Goal: Task Accomplishment & Management: Complete application form

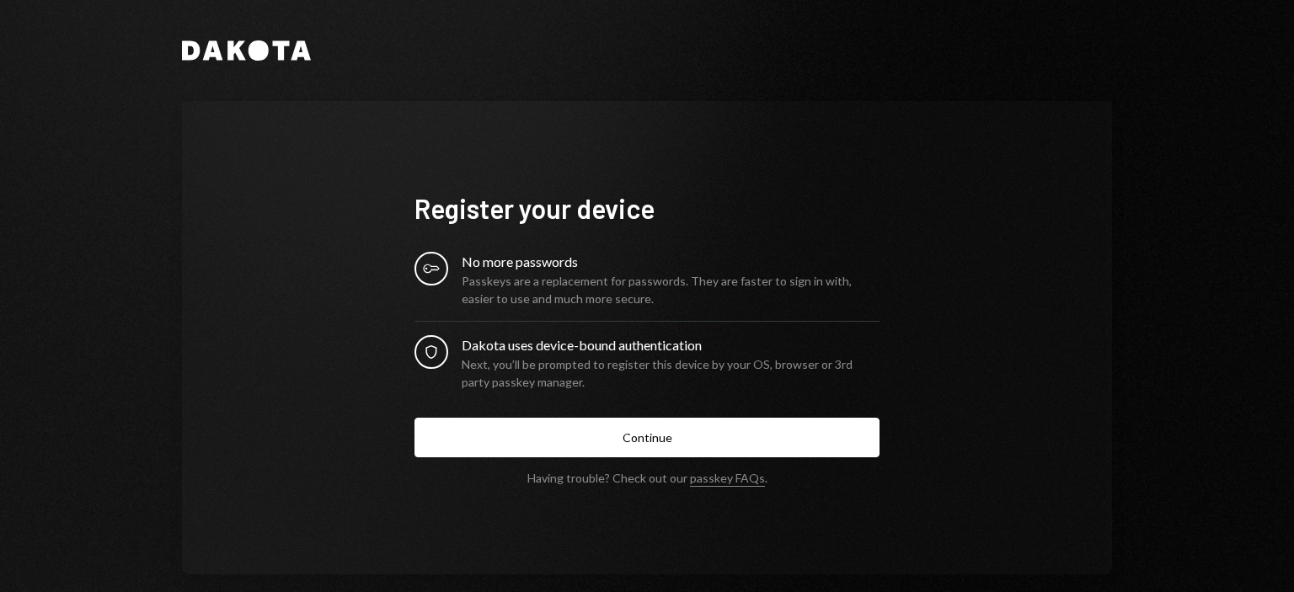
click at [543, 354] on div "Dakota uses device-bound authentication" at bounding box center [671, 345] width 418 height 20
click at [615, 346] on div "Dakota uses device-bound authentication" at bounding box center [671, 345] width 418 height 20
click at [663, 350] on div "Dakota uses device-bound authentication" at bounding box center [671, 345] width 418 height 20
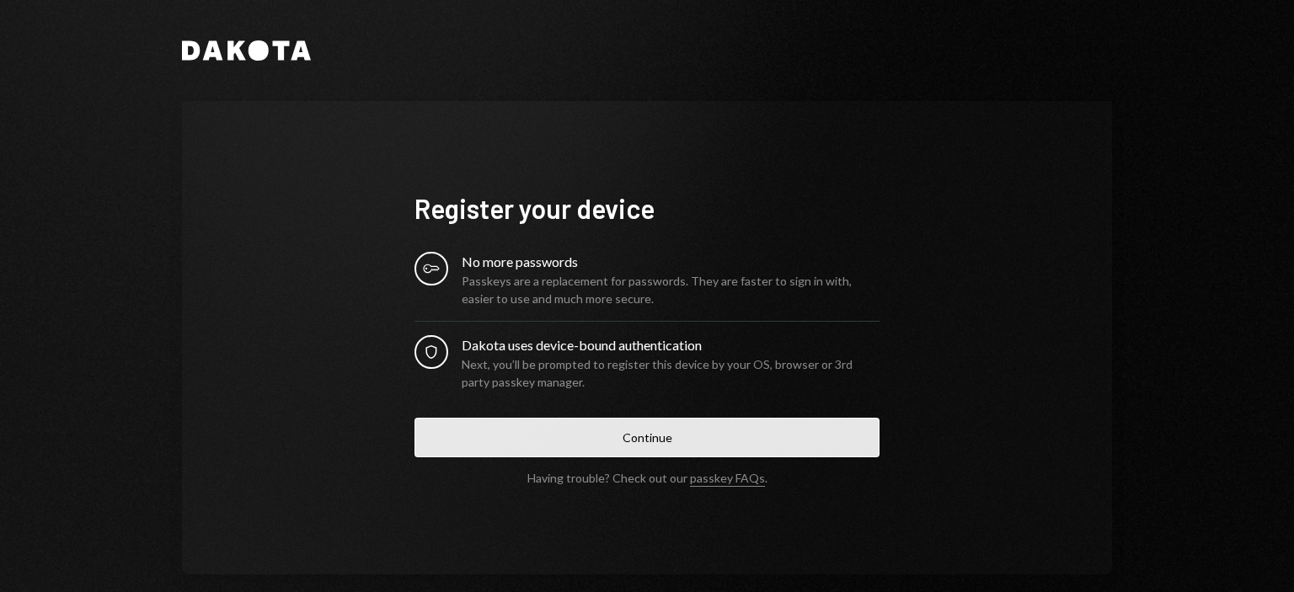
click at [657, 441] on button "Continue" at bounding box center [647, 438] width 465 height 40
click at [649, 438] on button "Continue" at bounding box center [647, 438] width 465 height 40
